Goal: Find specific page/section: Find specific page/section

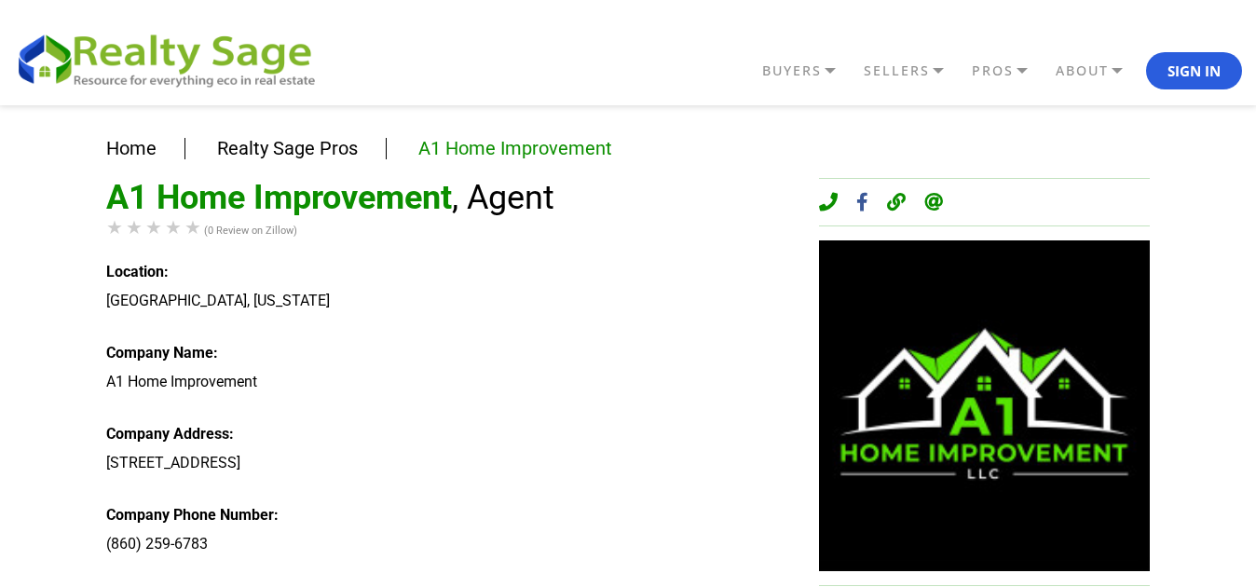
click at [226, 24] on header "BUYERS Buyers Guide Solar Financing Eco Homes Connect to Eco Agents Eco Friendl…" at bounding box center [628, 52] width 1256 height 105
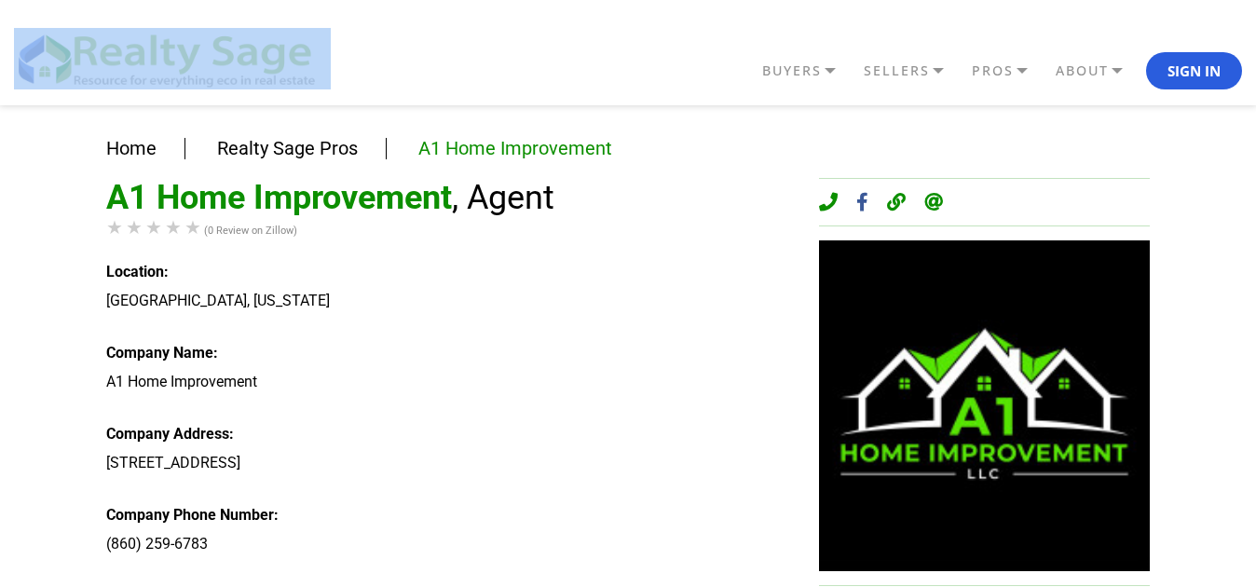
click at [226, 24] on header "BUYERS Buyers Guide Solar Financing Eco Homes Connect to Eco Agents Eco Friendl…" at bounding box center [628, 52] width 1256 height 105
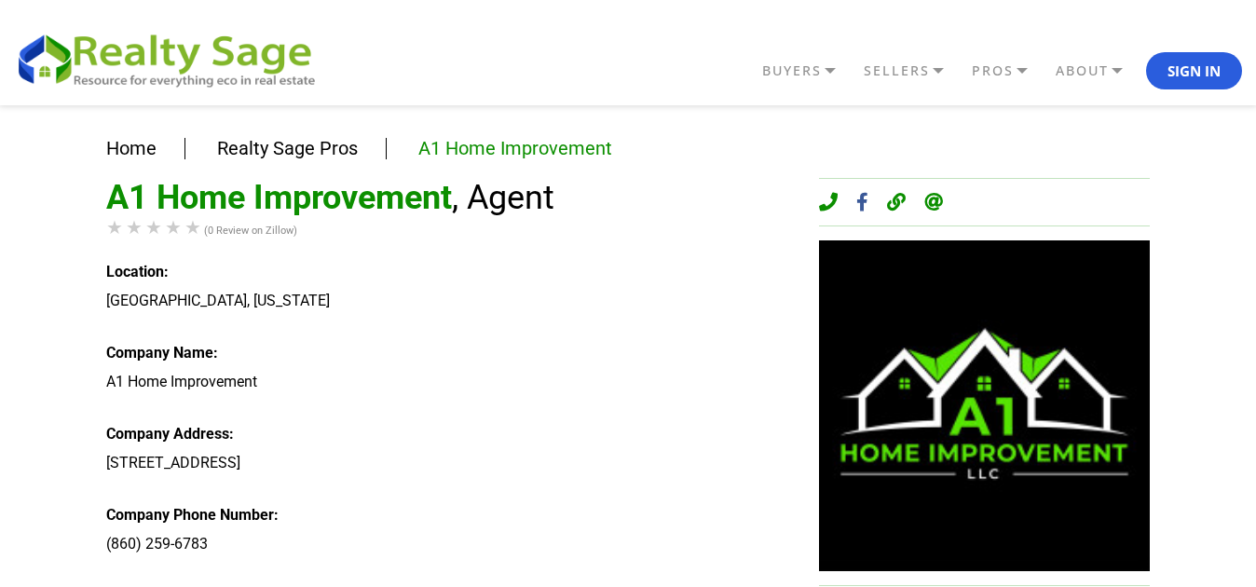
click at [148, 572] on div "A1 Home Improvement , Agent (0 Review on Zillow) Location: [GEOGRAPHIC_DATA], […" at bounding box center [448, 553] width 685 height 750
click at [1044, 449] on img at bounding box center [984, 405] width 331 height 331
drag, startPoint x: 982, startPoint y: 457, endPoint x: 1053, endPoint y: 125, distance: 339.2
click at [226, 24] on header "BUYERS Buyers Guide Solar Financing Eco Homes Connect to Eco Agents Eco Friendl…" at bounding box center [628, 52] width 1256 height 105
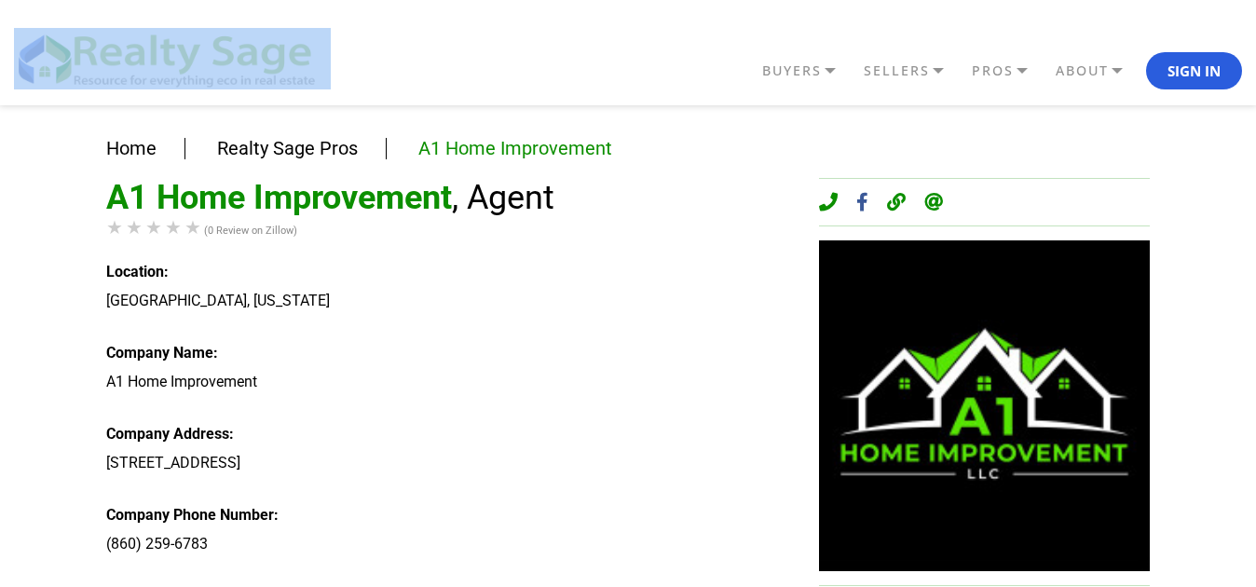
click at [226, 24] on header "BUYERS Buyers Guide Solar Financing Eco Homes Connect to Eco Agents Eco Friendl…" at bounding box center [628, 52] width 1256 height 105
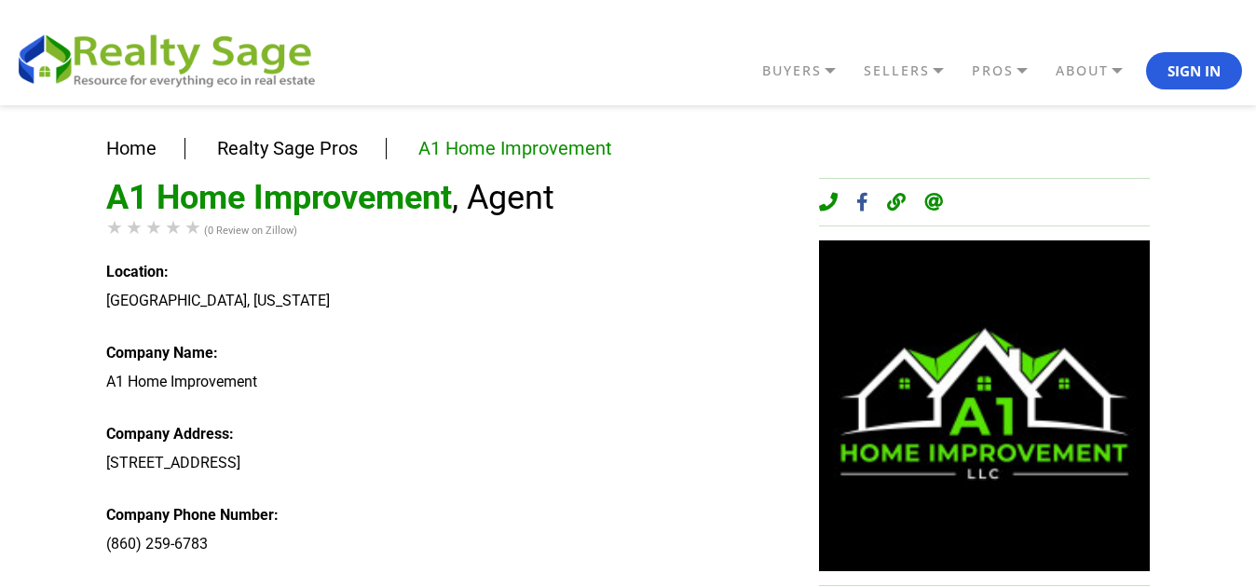
click at [148, 572] on div "A1 Home Improvement , Agent (0 Review on Zillow) Location: [GEOGRAPHIC_DATA], […" at bounding box center [448, 553] width 685 height 750
click at [1044, 449] on img at bounding box center [984, 405] width 331 height 331
drag, startPoint x: 982, startPoint y: 457, endPoint x: 1053, endPoint y: 125, distance: 339.2
click at [558, 576] on div "A1 Home Improvement , Agent (0 Review on Zillow) Location: [GEOGRAPHIC_DATA], […" at bounding box center [448, 553] width 685 height 750
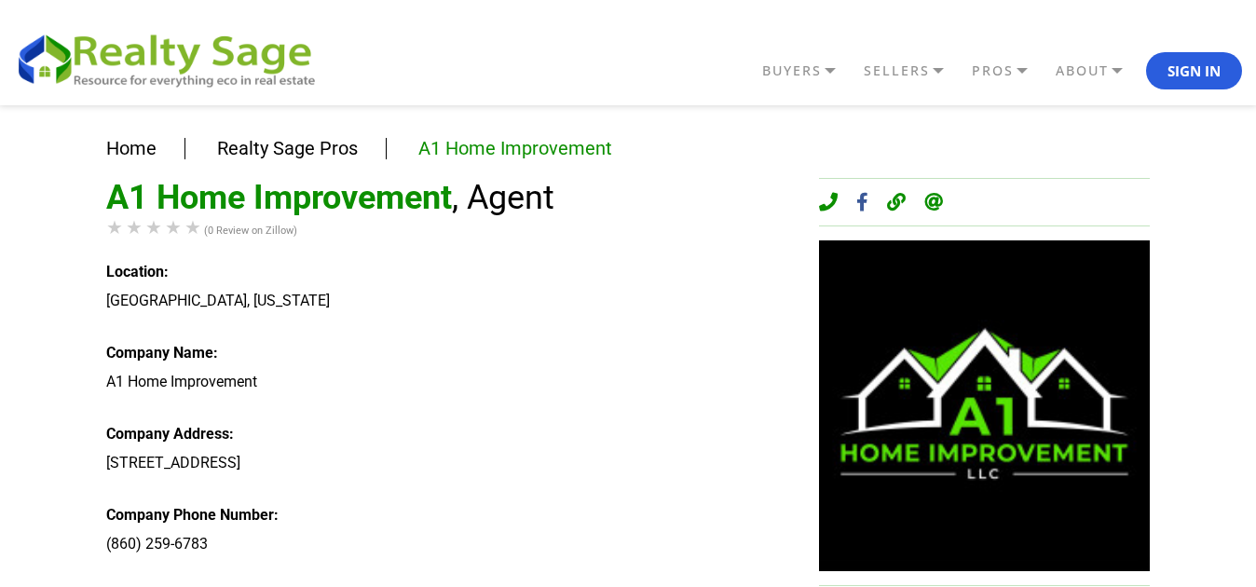
click at [148, 572] on div "A1 Home Improvement , Agent (0 Review on Zillow) Location: [GEOGRAPHIC_DATA], […" at bounding box center [448, 553] width 685 height 750
click at [1044, 449] on img at bounding box center [984, 405] width 331 height 331
drag, startPoint x: 982, startPoint y: 457, endPoint x: 1053, endPoint y: 125, distance: 339.2
drag, startPoint x: 326, startPoint y: 160, endPoint x: 226, endPoint y: 24, distance: 169.2
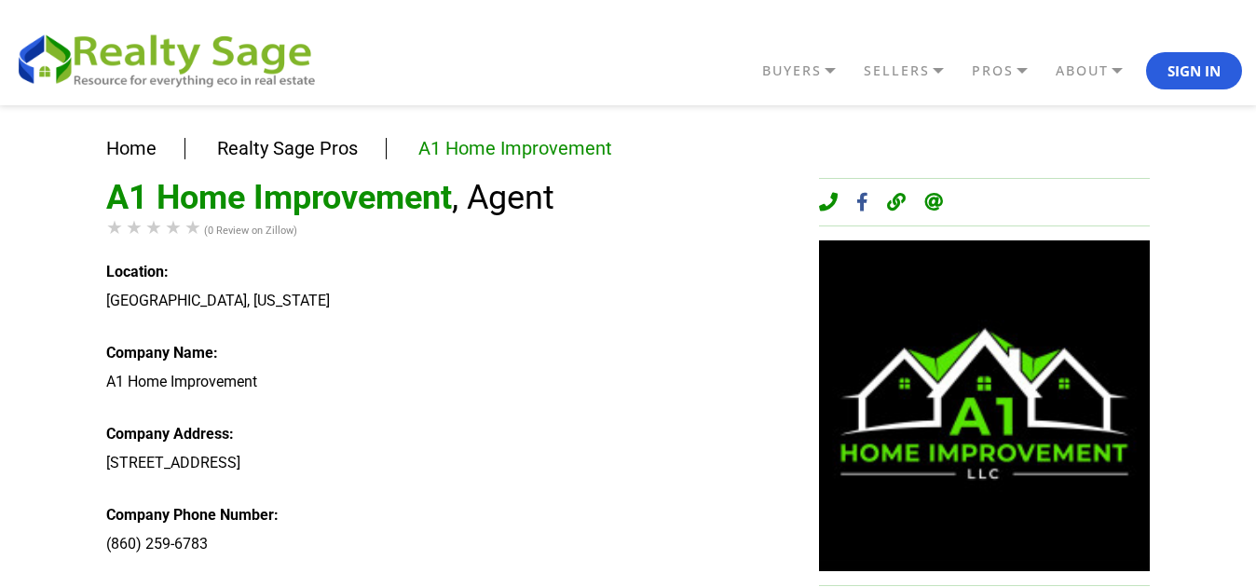
click at [148, 572] on div "A1 Home Improvement , Agent (0 Review on Zillow) Location: [GEOGRAPHIC_DATA], […" at bounding box center [448, 553] width 685 height 750
click at [1044, 449] on img at bounding box center [984, 405] width 331 height 331
drag, startPoint x: 982, startPoint y: 457, endPoint x: 1053, endPoint y: 125, distance: 339.2
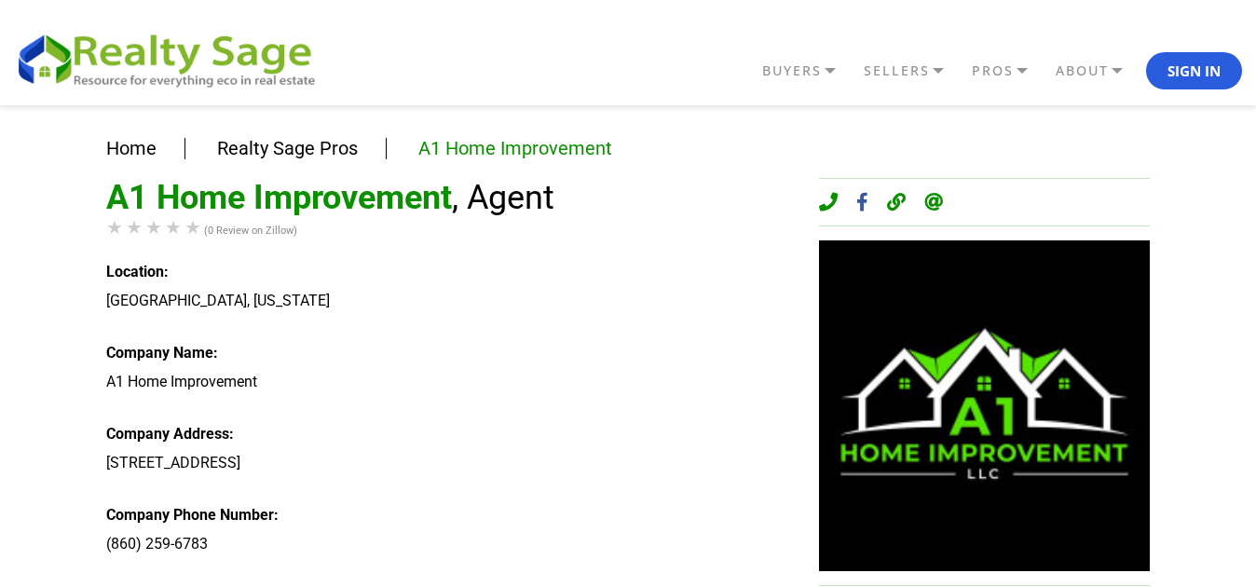
click at [148, 572] on div "A1 Home Improvement , Agent (0 Review on Zillow) Location: [GEOGRAPHIC_DATA], […" at bounding box center [448, 553] width 685 height 750
click at [1044, 449] on img at bounding box center [984, 405] width 331 height 331
drag, startPoint x: 982, startPoint y: 457, endPoint x: 1053, endPoint y: 125, distance: 339.2
click at [148, 572] on div "A1 Home Improvement , Agent (0 Review on Zillow) Location: [GEOGRAPHIC_DATA], […" at bounding box center [448, 553] width 685 height 750
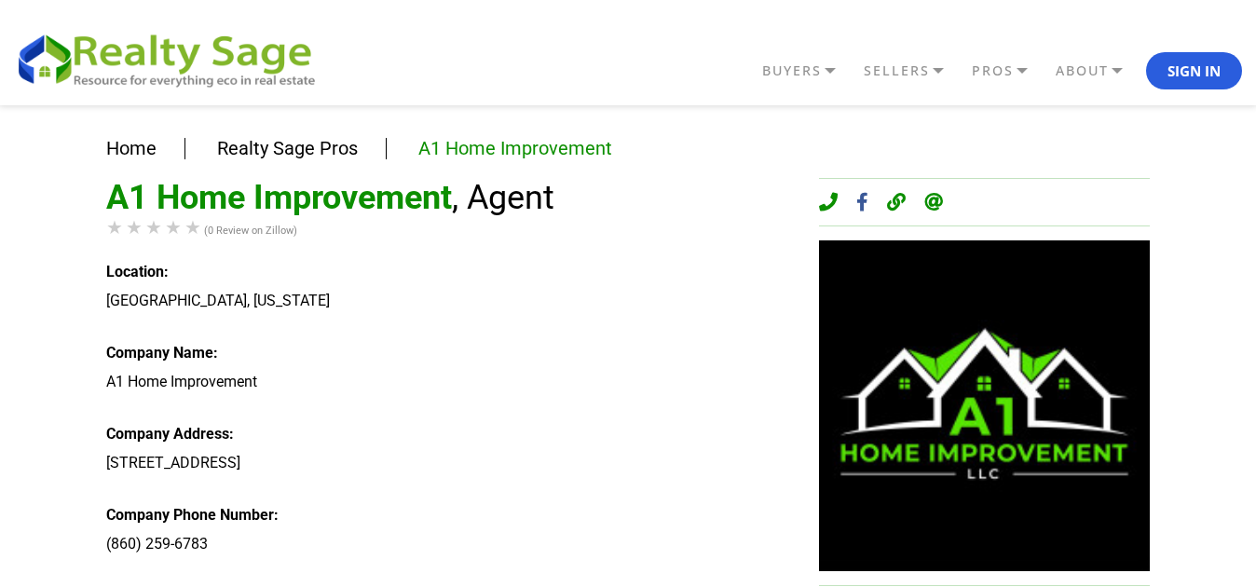
click at [1044, 449] on img at bounding box center [984, 405] width 331 height 331
drag, startPoint x: 982, startPoint y: 457, endPoint x: 1053, endPoint y: 125, distance: 339.2
click at [226, 24] on header "BUYERS Buyers Guide Solar Financing Eco Homes Connect to Eco Agents Eco Friendl…" at bounding box center [628, 52] width 1256 height 105
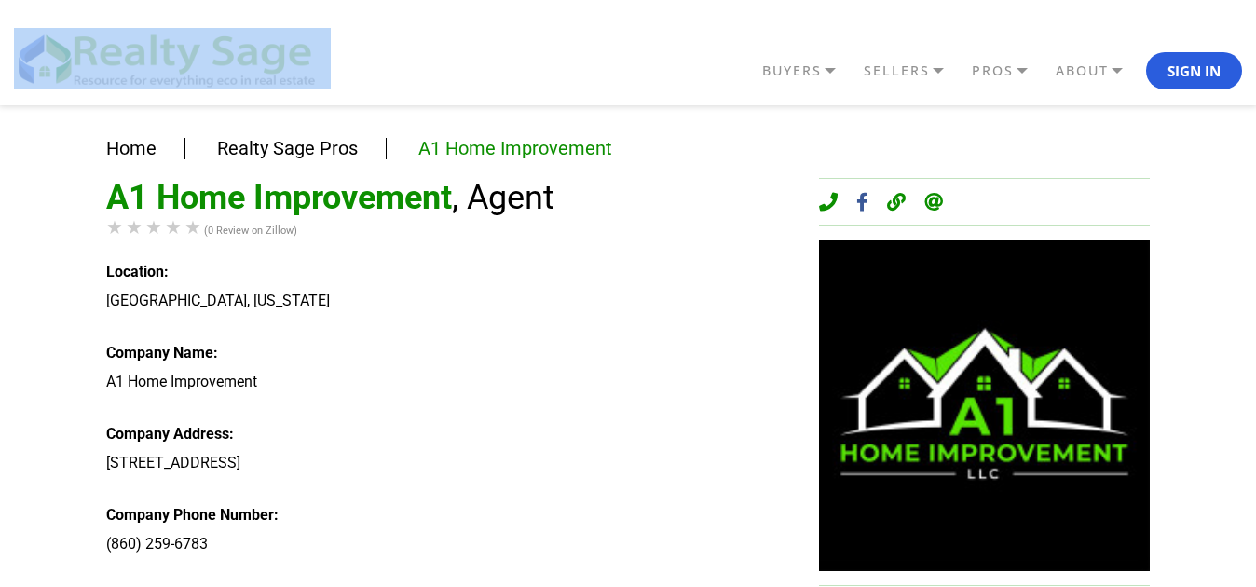
click at [226, 24] on header "BUYERS Buyers Guide Solar Financing Eco Homes Connect to Eco Agents Eco Friendl…" at bounding box center [628, 52] width 1256 height 105
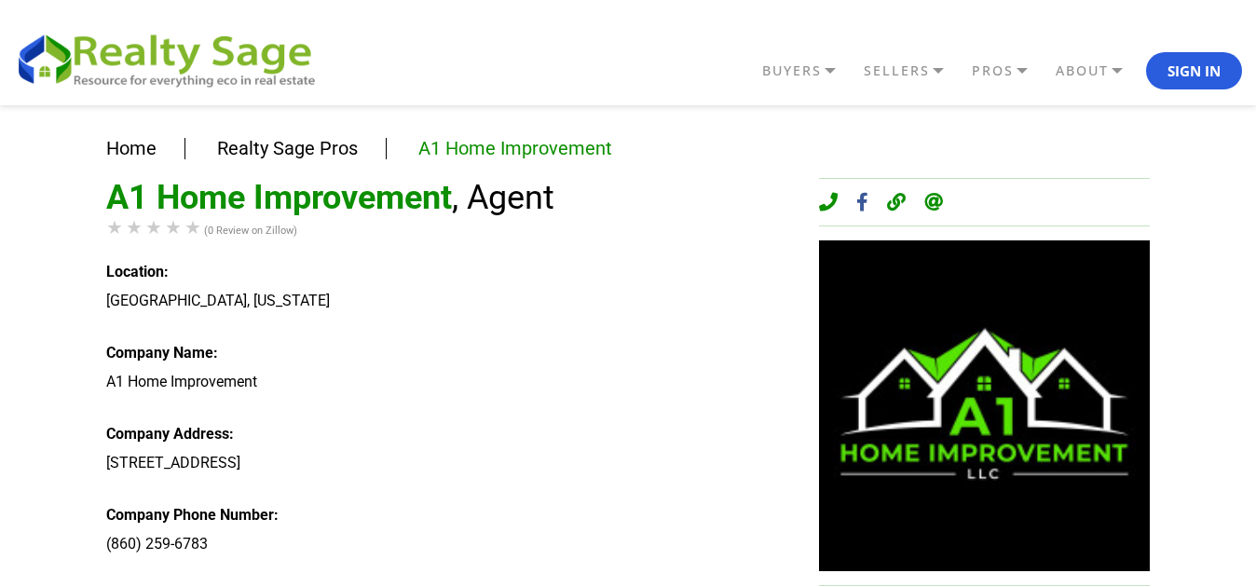
click at [148, 572] on div "A1 Home Improvement , Agent (0 Review on Zillow) Location: [GEOGRAPHIC_DATA], […" at bounding box center [448, 553] width 685 height 750
click at [1044, 449] on img at bounding box center [984, 405] width 331 height 331
drag, startPoint x: 982, startPoint y: 457, endPoint x: 1053, endPoint y: 125, distance: 339.2
click at [226, 24] on header "BUYERS Buyers Guide Solar Financing Eco Homes Connect to Eco Agents Eco Friendl…" at bounding box center [628, 52] width 1256 height 105
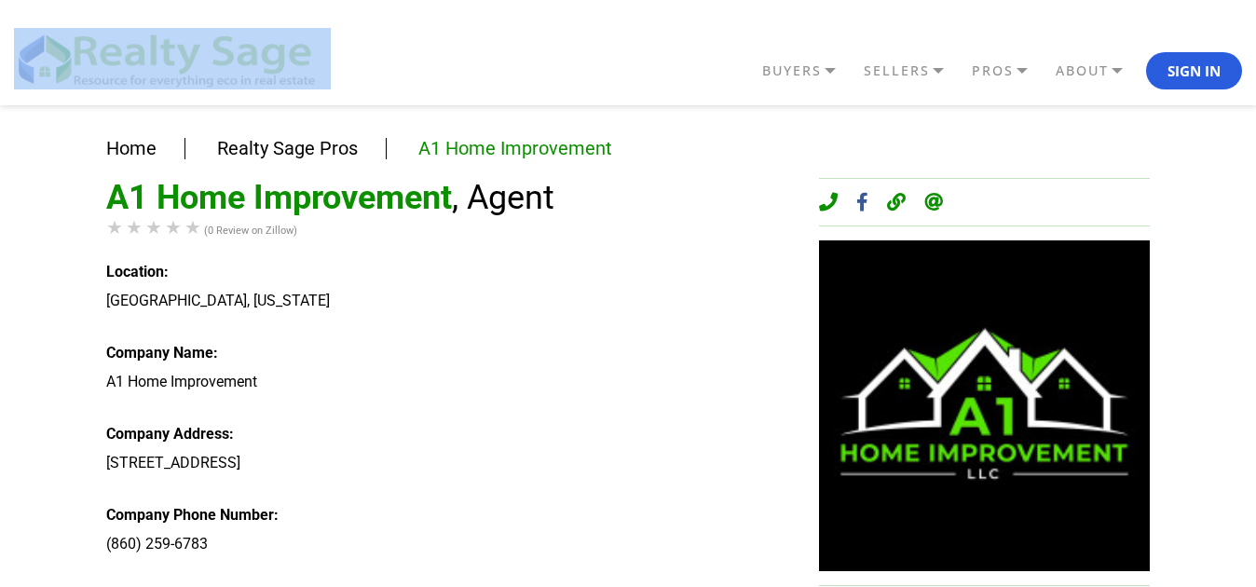
click at [226, 24] on header "BUYERS Buyers Guide Solar Financing Eco Homes Connect to Eco Agents Eco Friendl…" at bounding box center [628, 52] width 1256 height 105
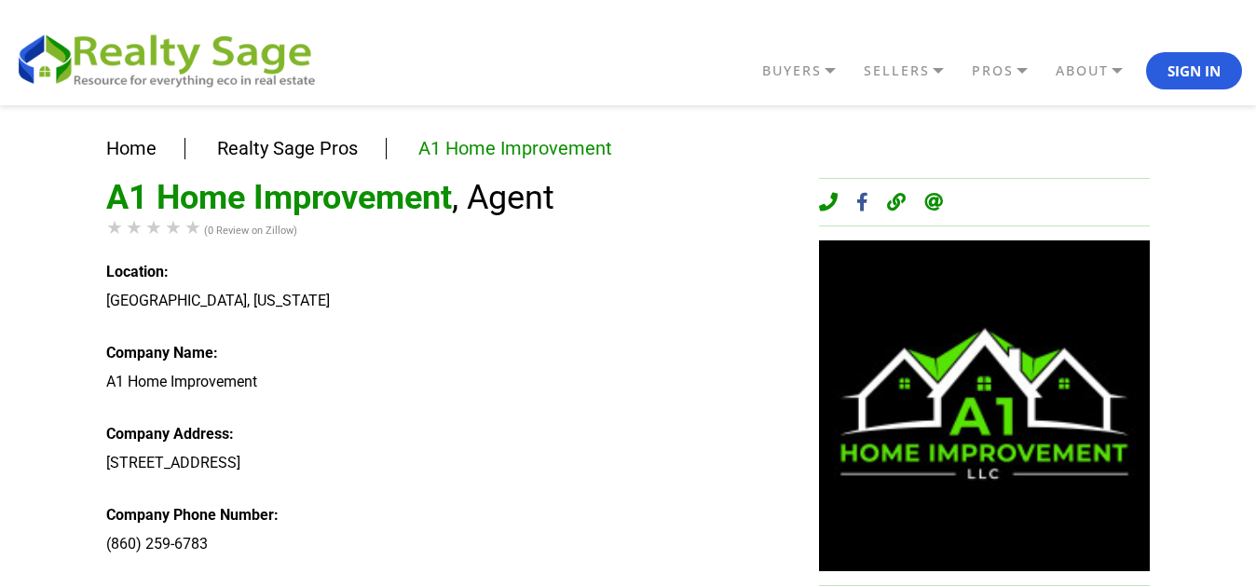
click at [148, 572] on div "A1 Home Improvement , Agent (0 Review on Zillow) Location: [GEOGRAPHIC_DATA], […" at bounding box center [448, 553] width 685 height 750
click at [1044, 449] on img at bounding box center [984, 405] width 331 height 331
drag, startPoint x: 982, startPoint y: 457, endPoint x: 1053, endPoint y: 125, distance: 339.2
